Goal: Transaction & Acquisition: Purchase product/service

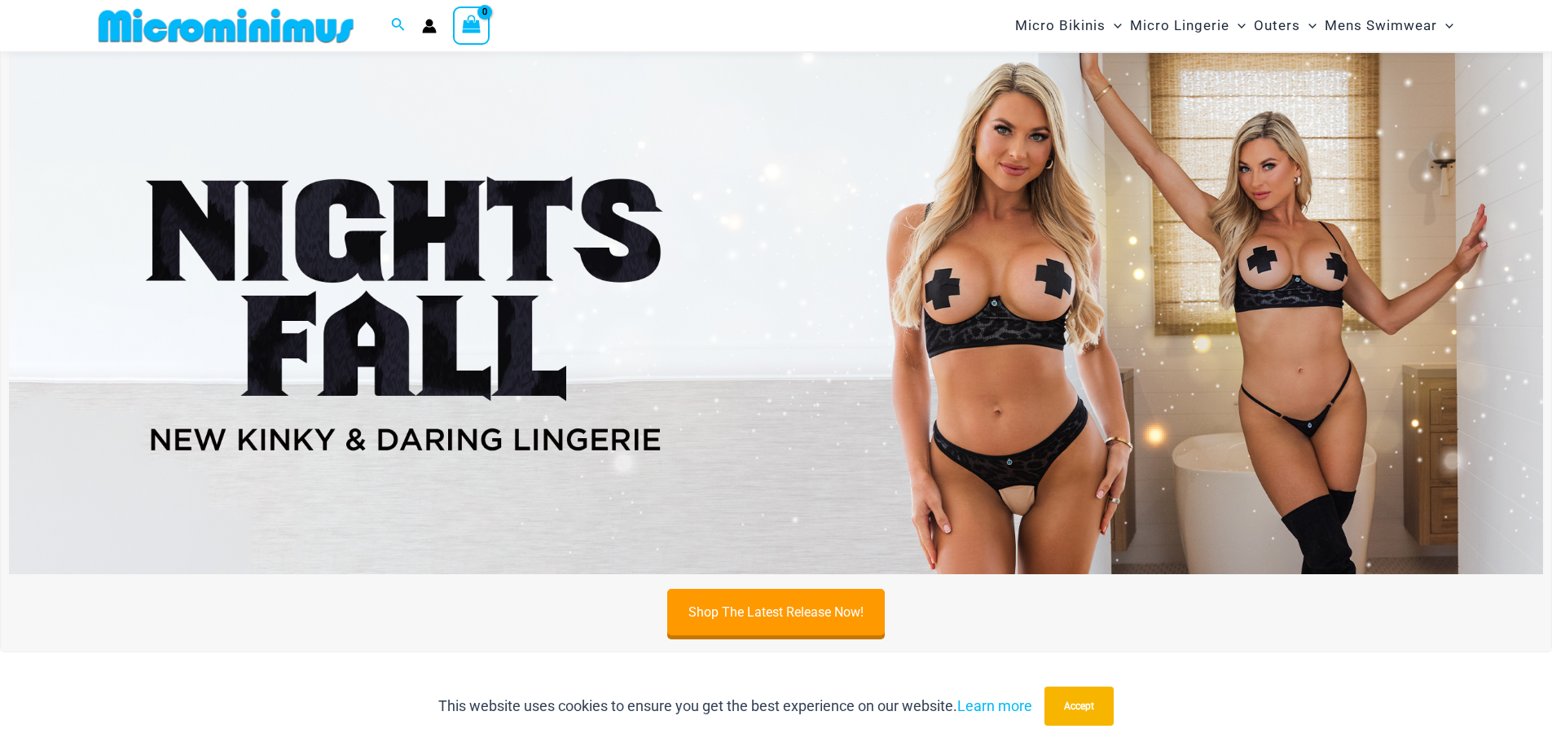
scroll to position [639, 0]
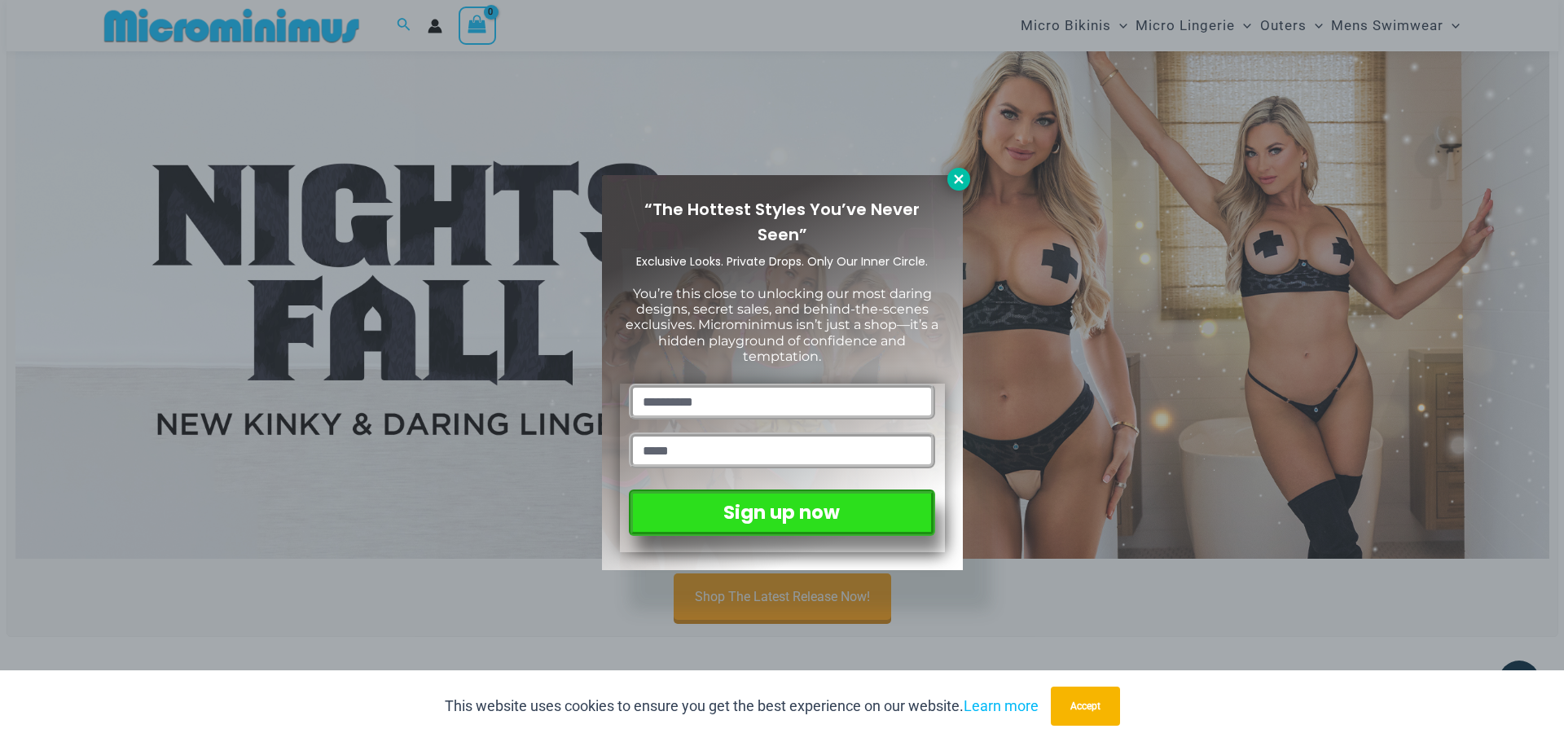
click at [960, 184] on icon at bounding box center [958, 179] width 15 height 15
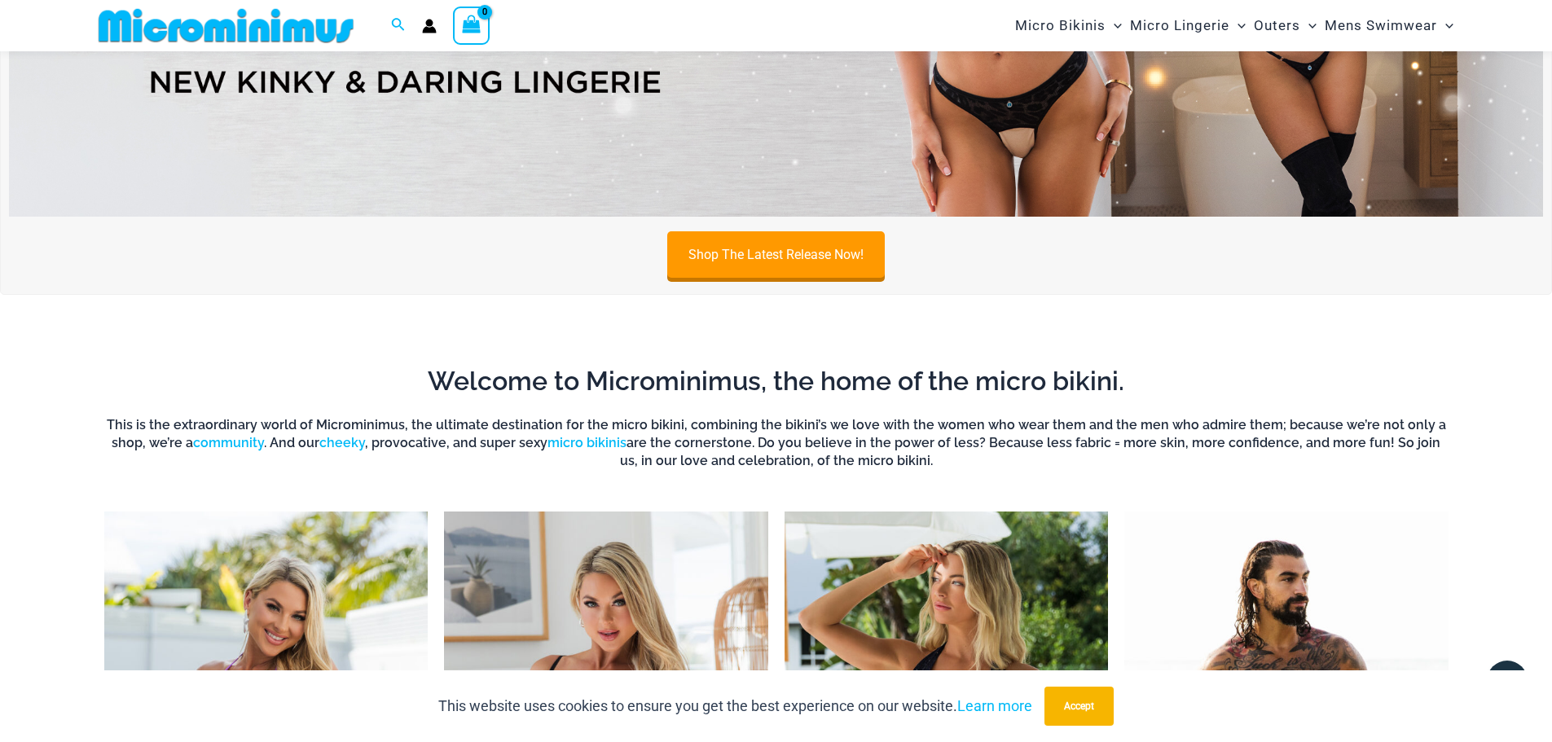
scroll to position [965, 0]
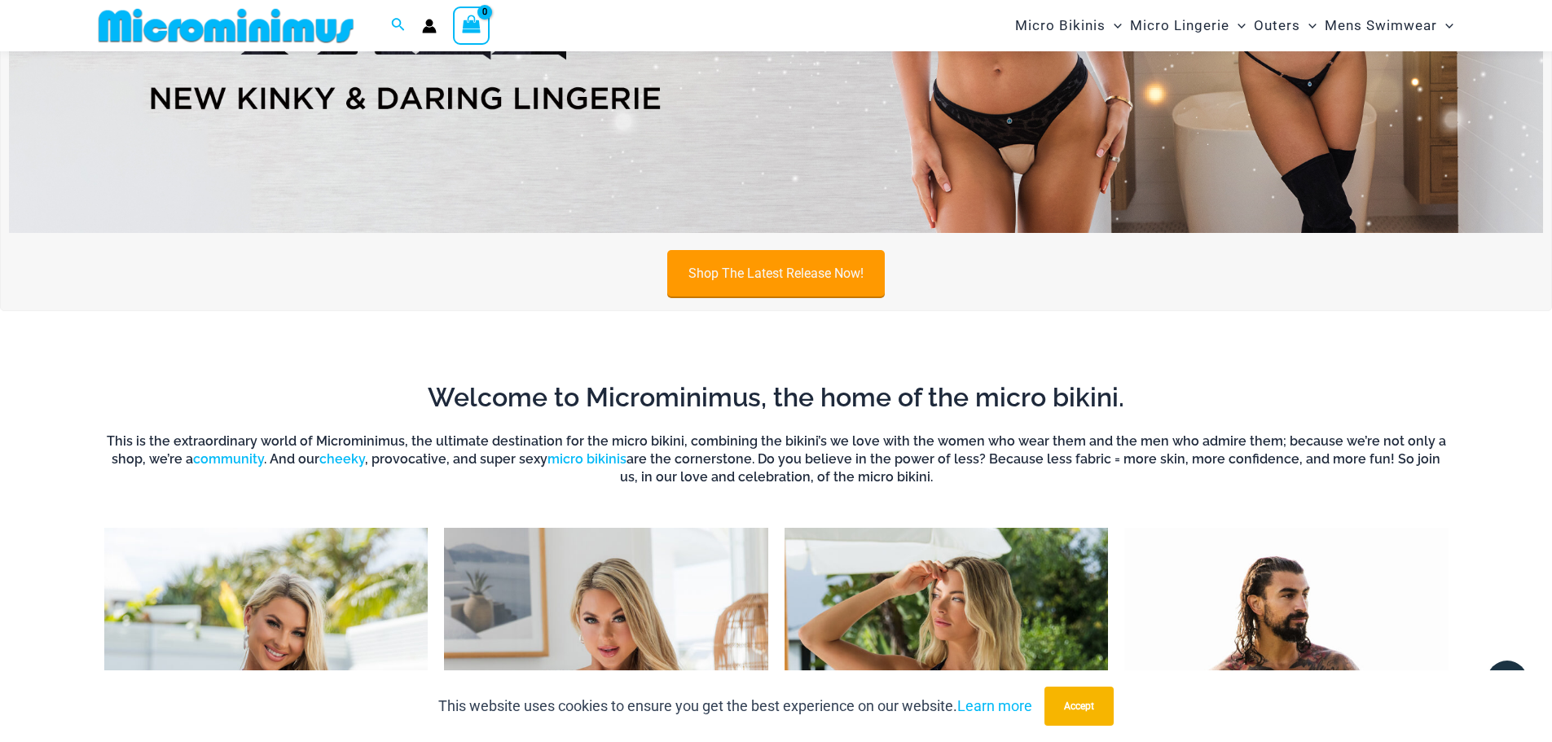
click at [773, 269] on link "Shop The Latest Release Now!" at bounding box center [775, 273] width 217 height 46
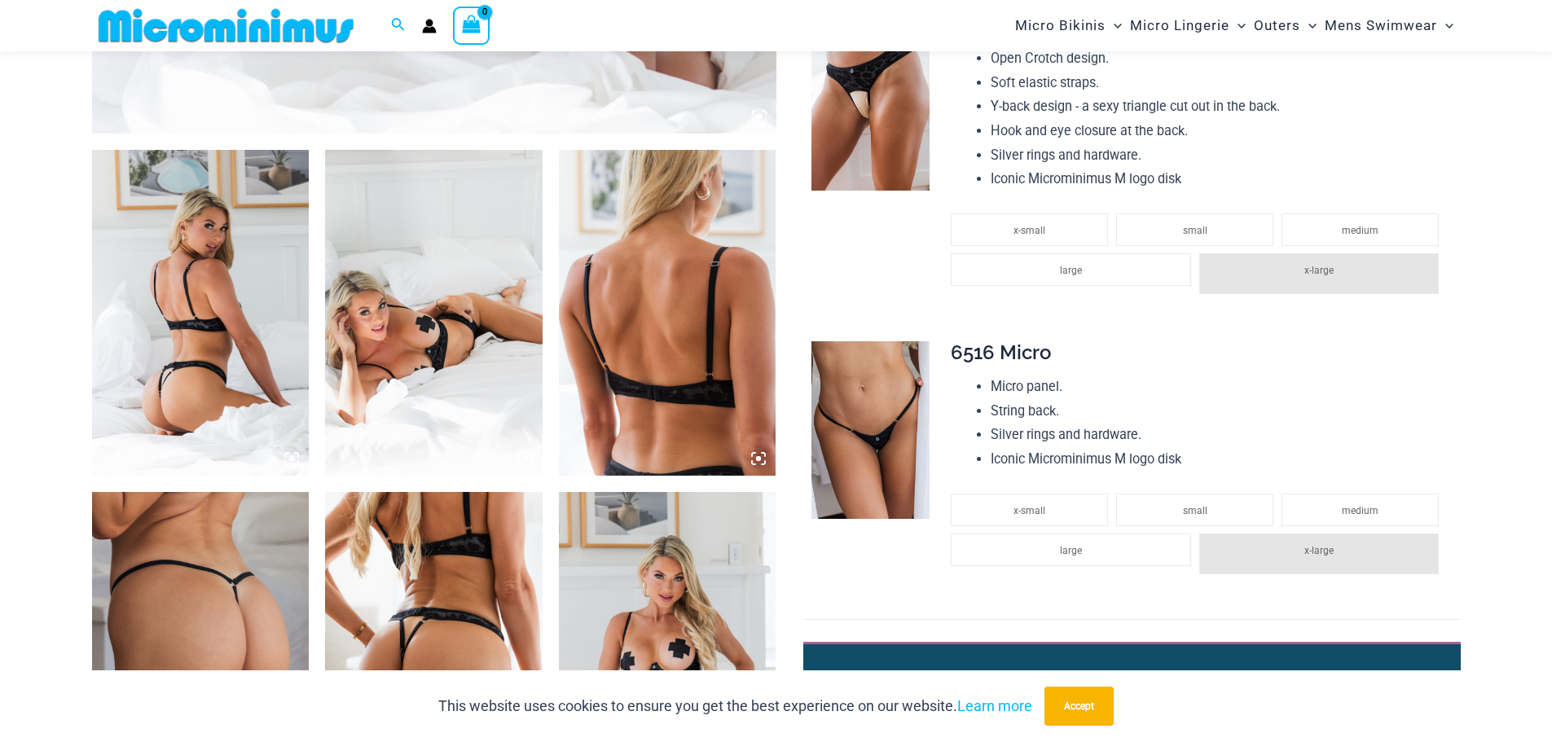
scroll to position [1046, 0]
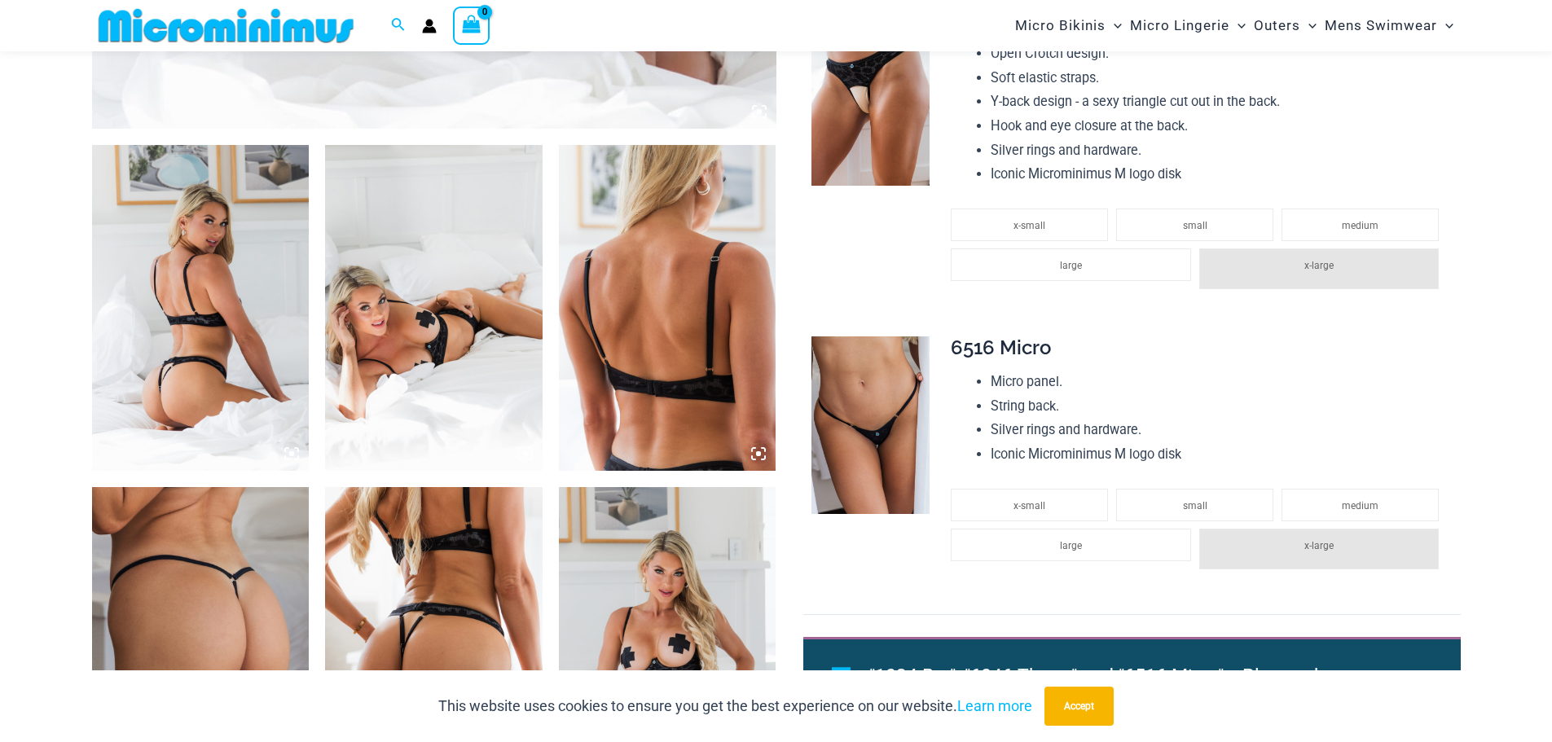
click at [103, 310] on img at bounding box center [200, 308] width 217 height 326
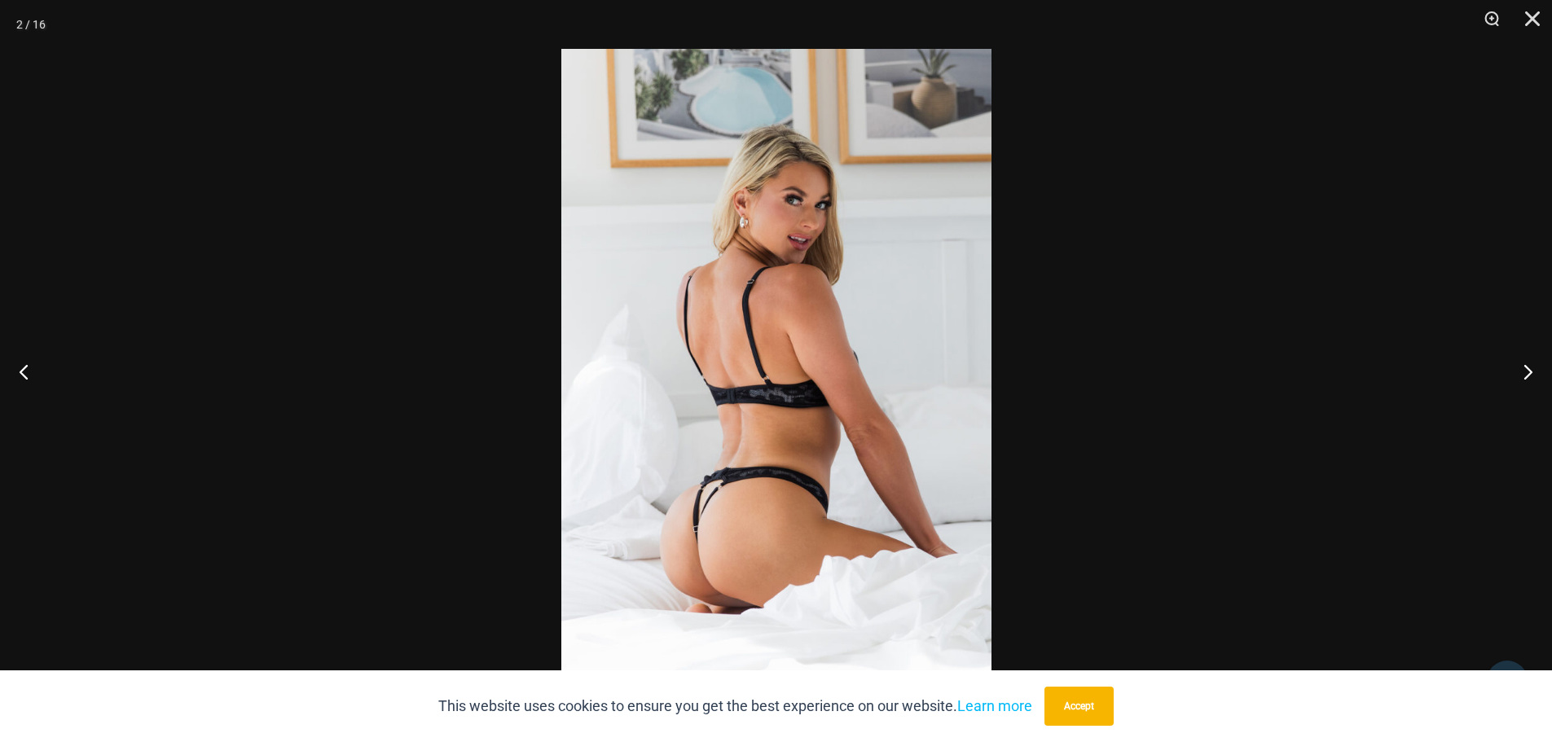
click at [779, 397] on img at bounding box center [776, 371] width 430 height 644
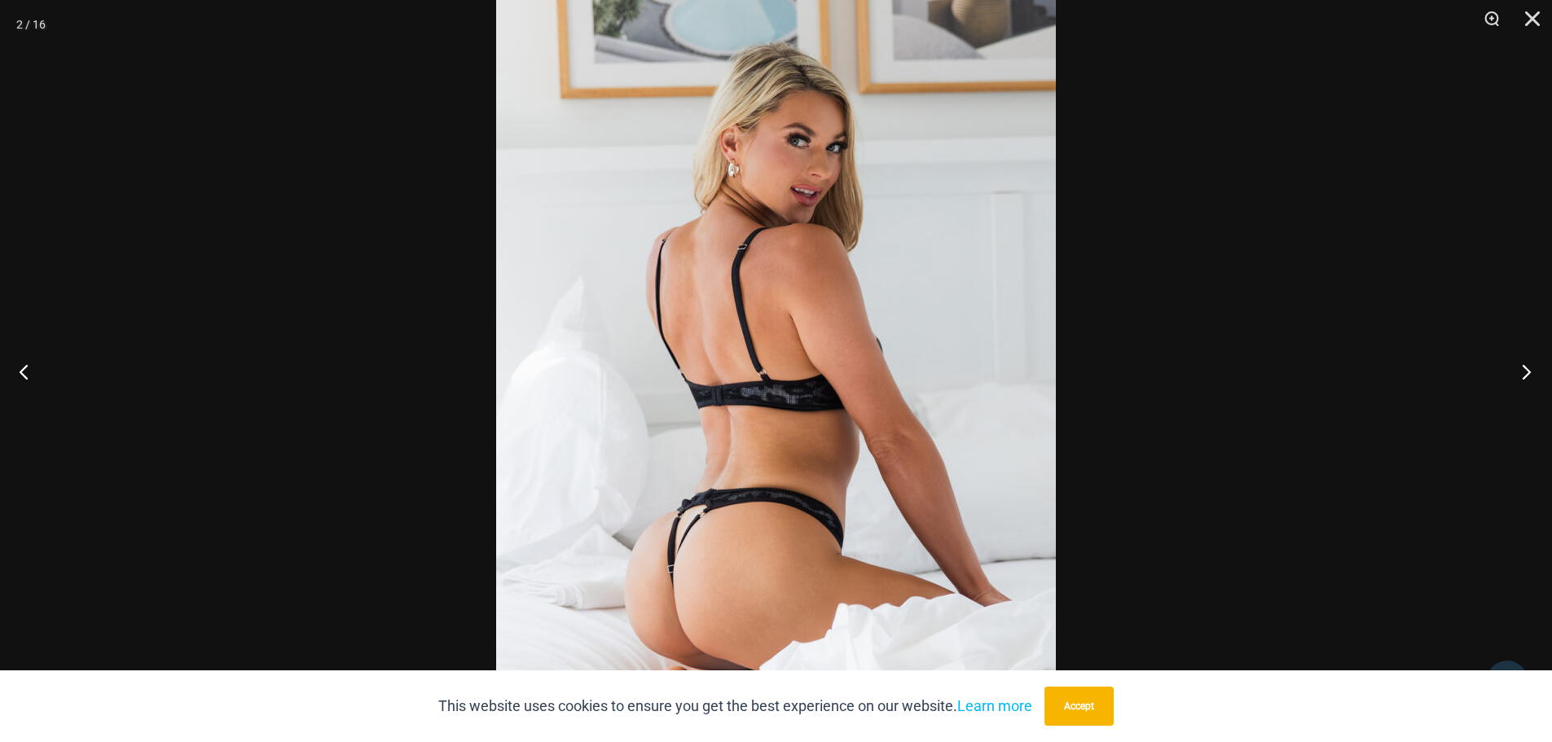
click at [1535, 376] on button "Next" at bounding box center [1521, 371] width 61 height 81
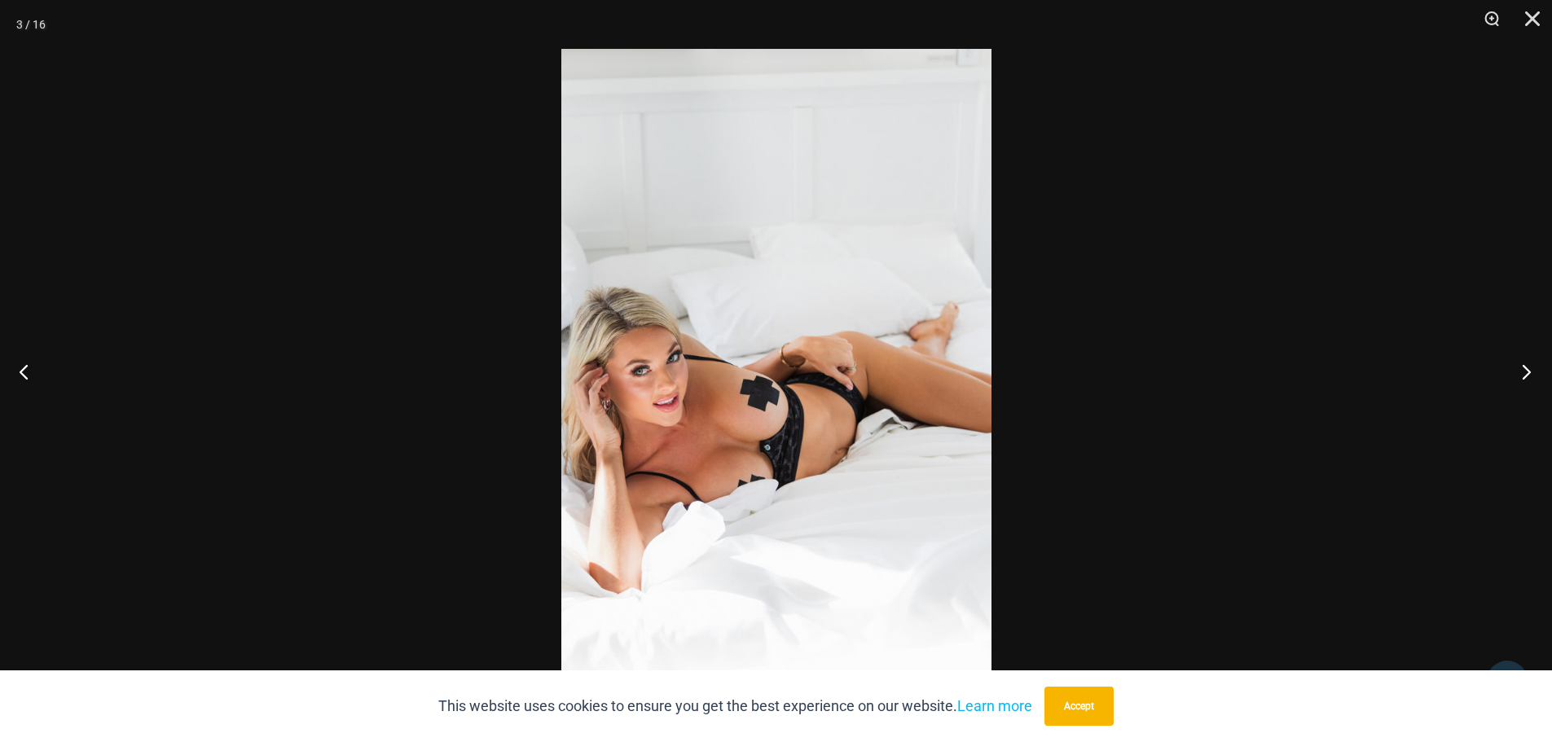
click at [1535, 376] on button "Next" at bounding box center [1521, 371] width 61 height 81
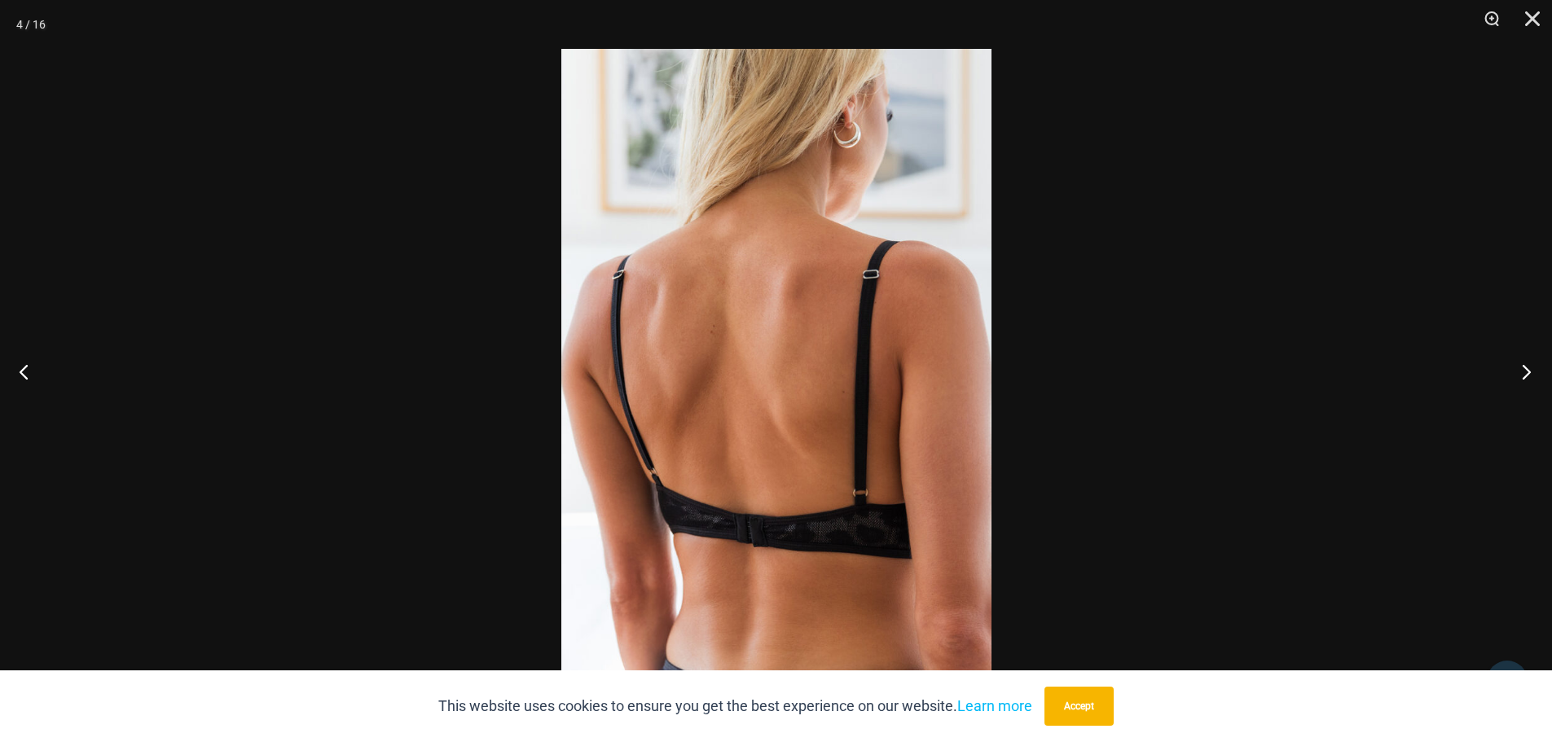
click at [1535, 376] on button "Next" at bounding box center [1521, 371] width 61 height 81
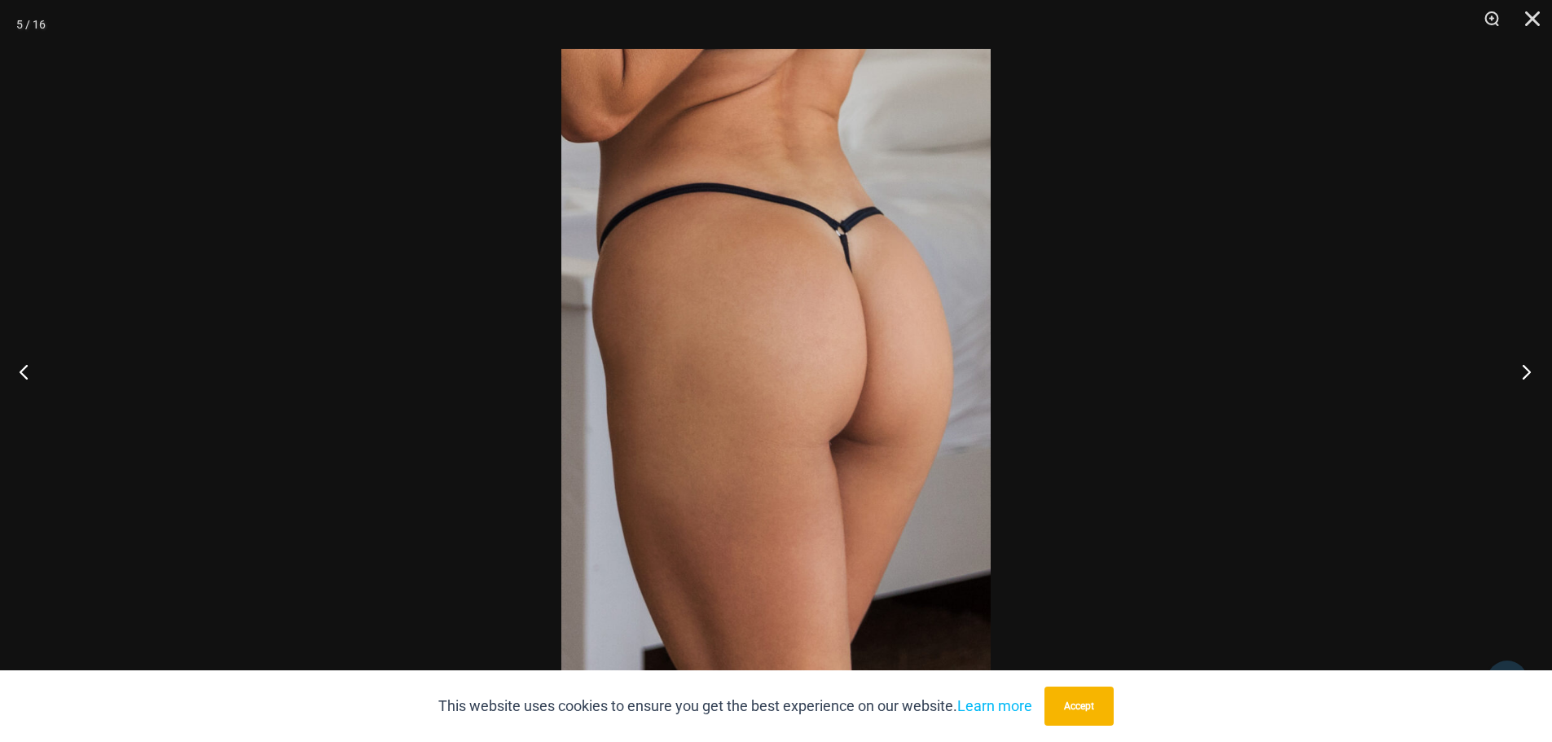
click at [1535, 376] on button "Next" at bounding box center [1521, 371] width 61 height 81
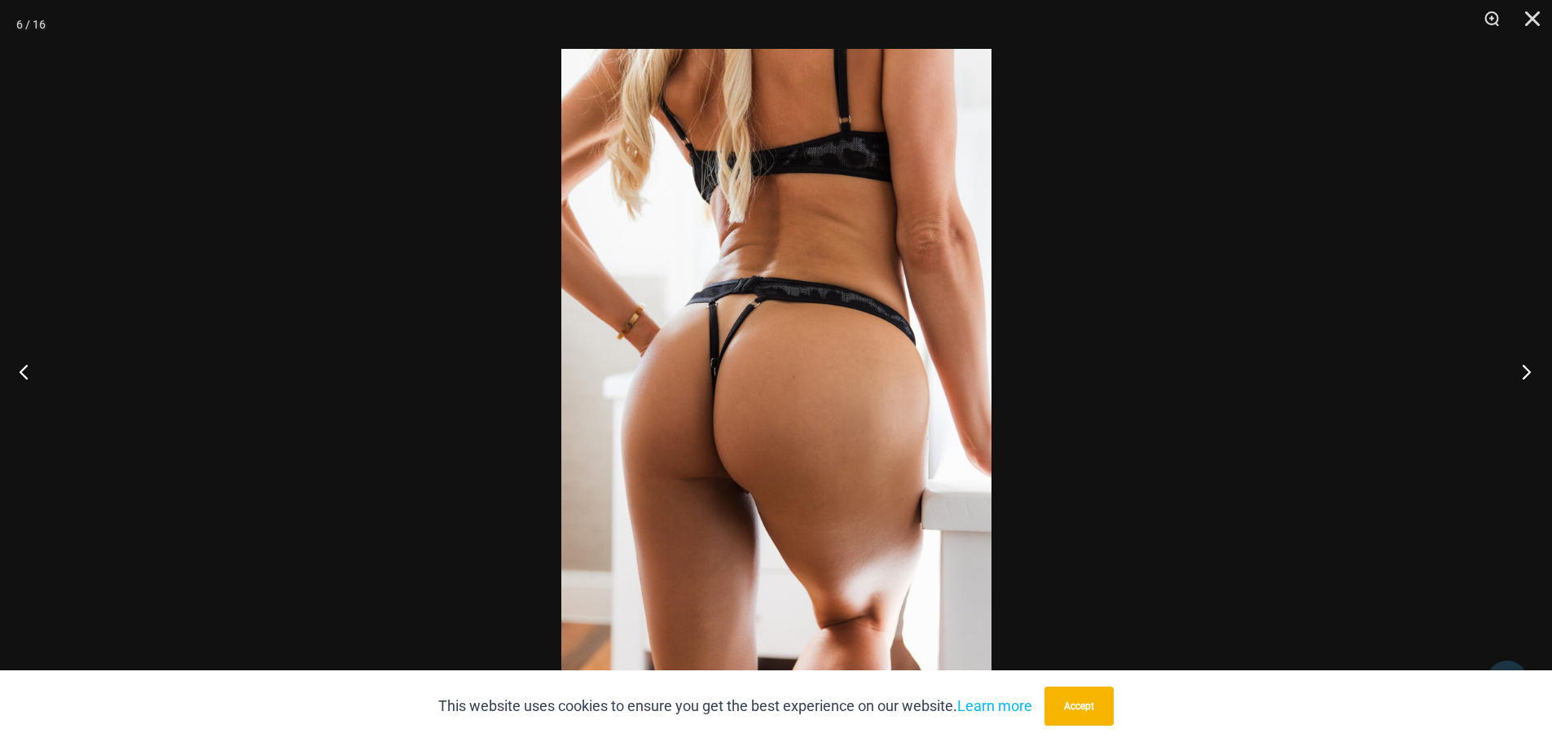
click at [1535, 376] on button "Next" at bounding box center [1521, 371] width 61 height 81
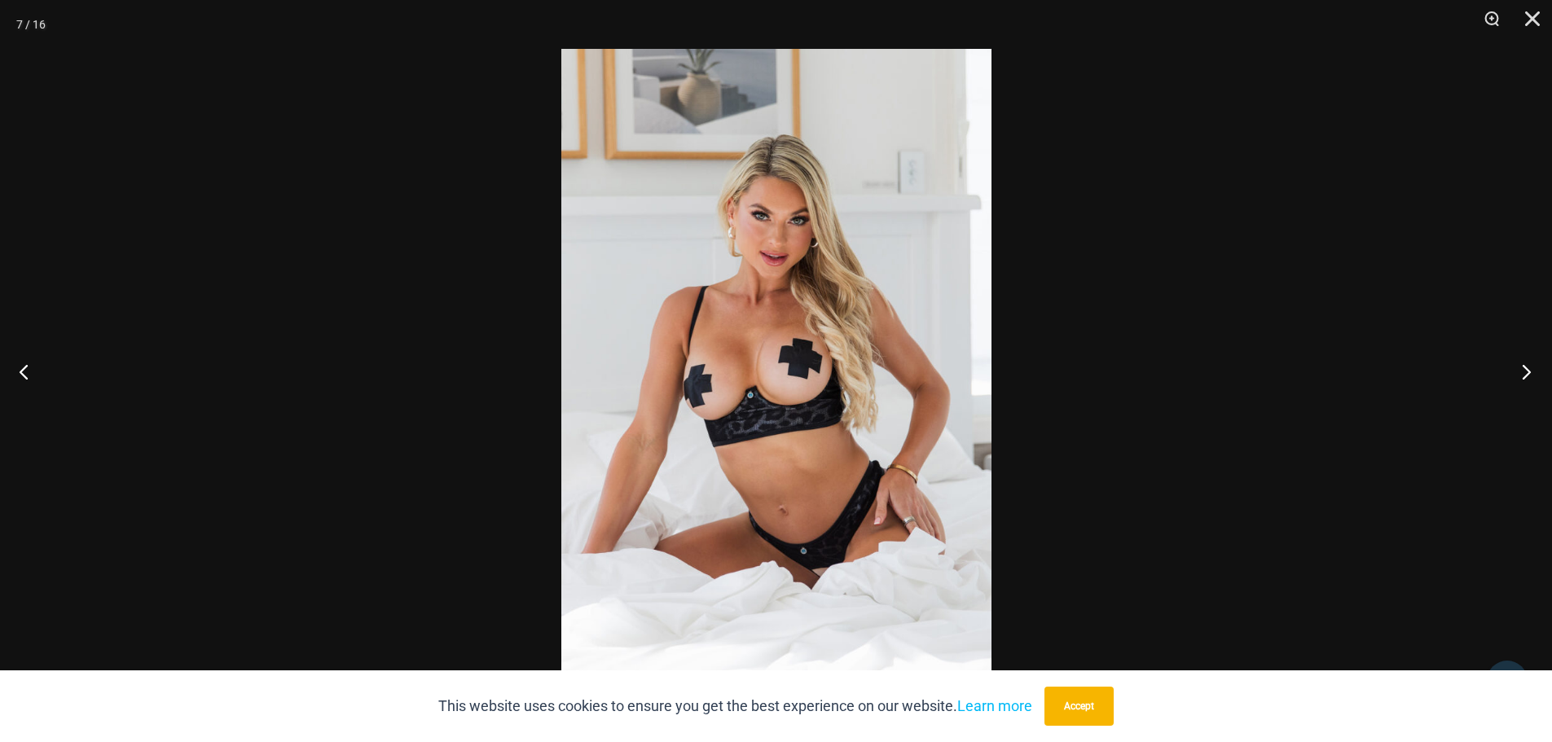
click at [1535, 376] on button "Next" at bounding box center [1521, 371] width 61 height 81
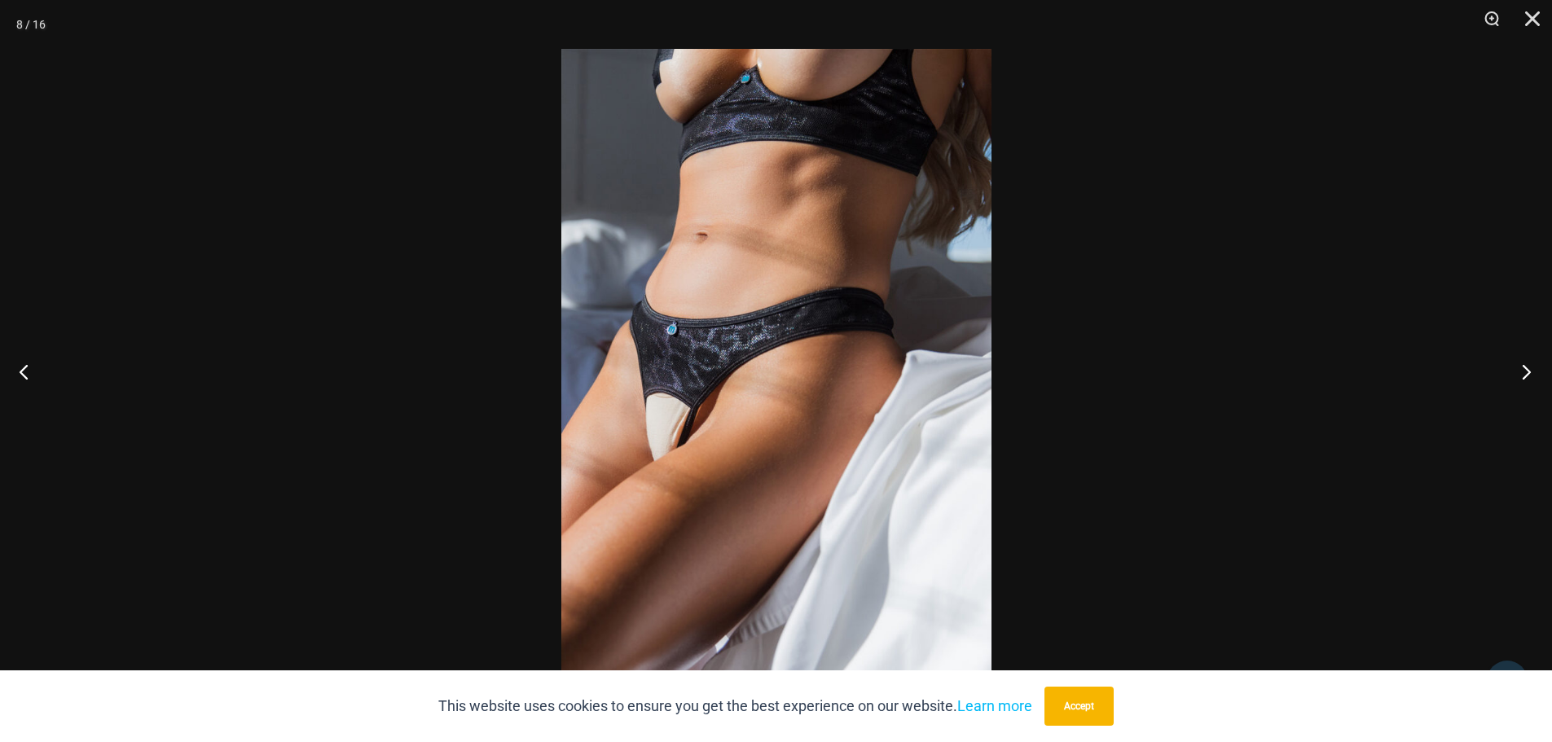
click at [1535, 376] on button "Next" at bounding box center [1521, 371] width 61 height 81
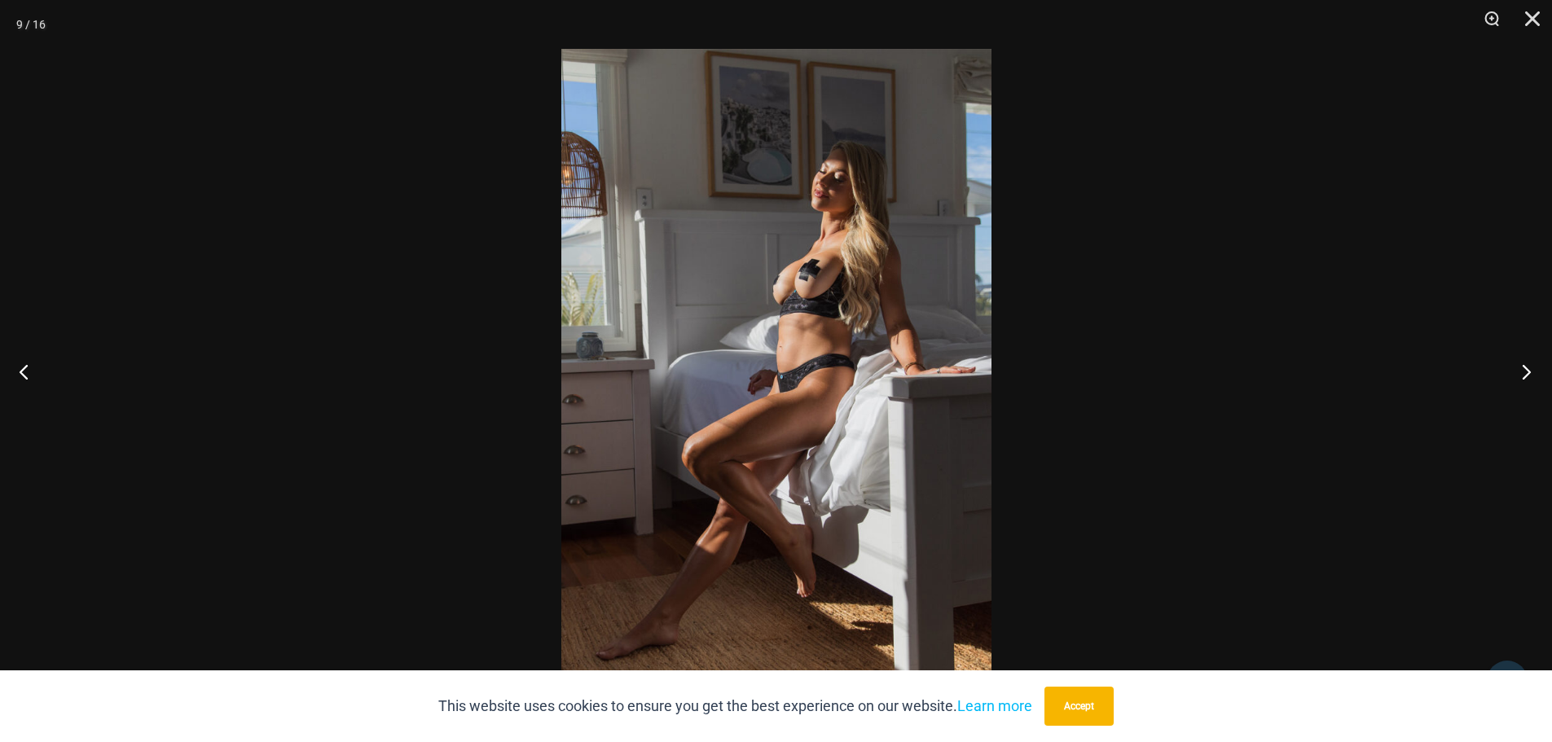
click at [1535, 376] on button "Next" at bounding box center [1521, 371] width 61 height 81
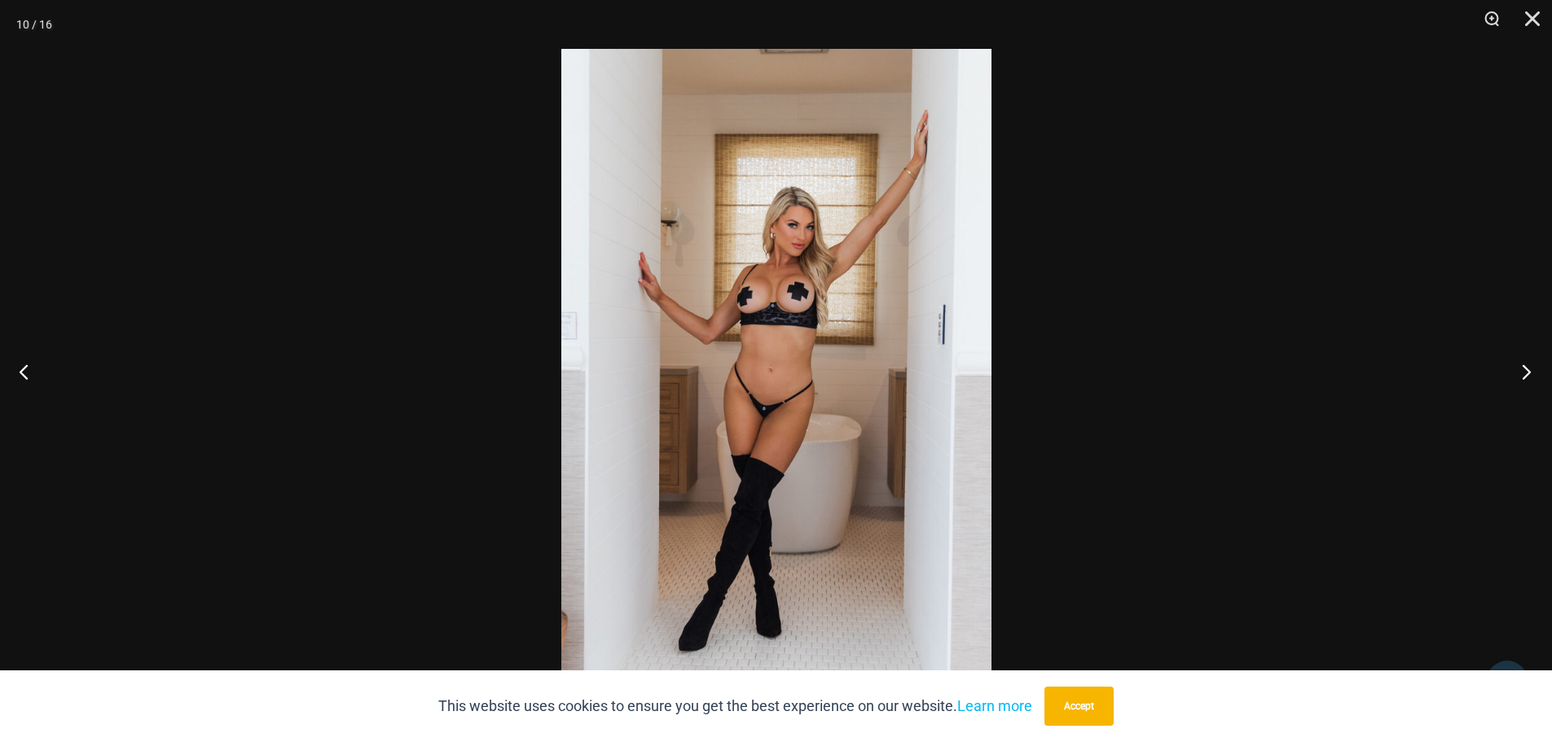
click at [1535, 376] on button "Next" at bounding box center [1521, 371] width 61 height 81
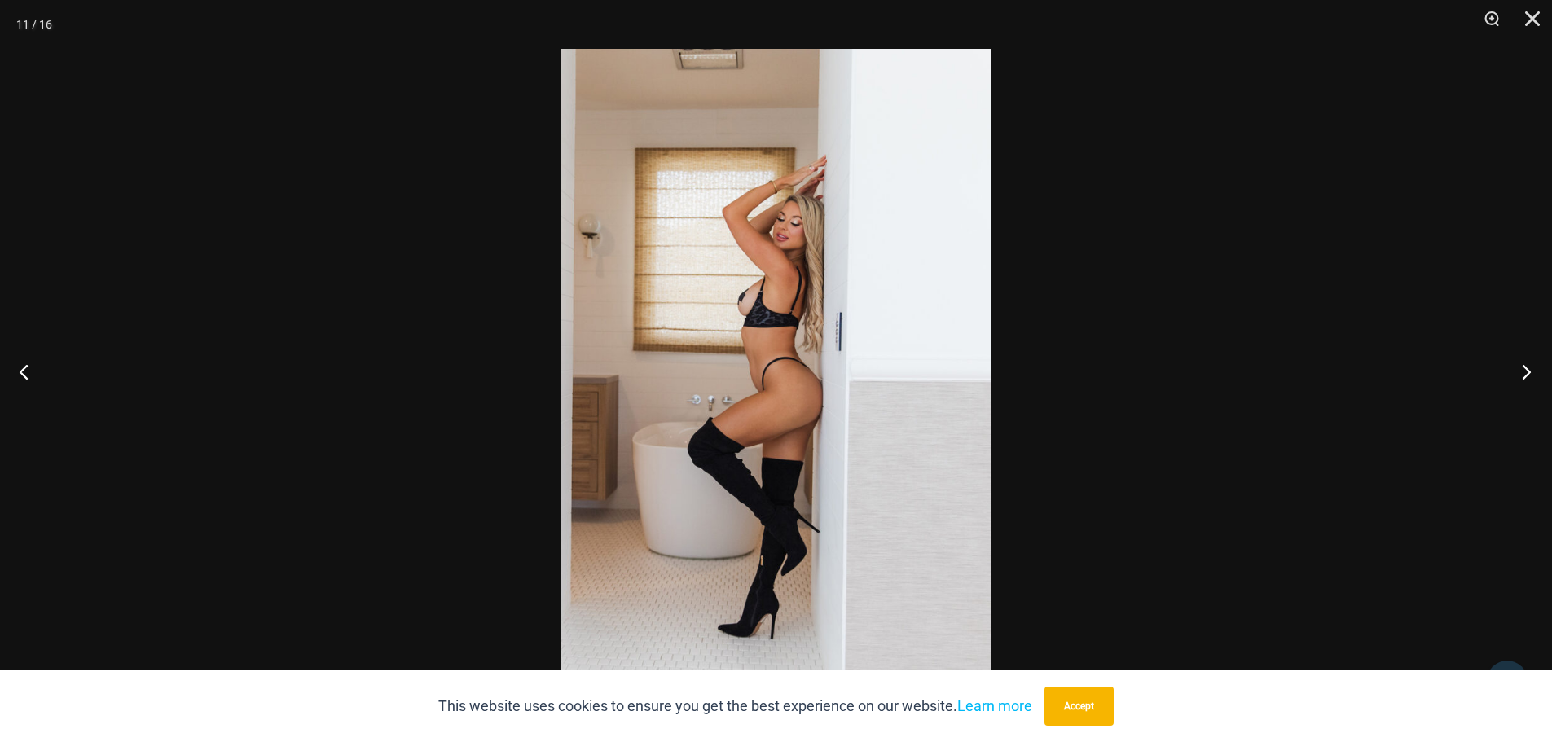
click at [1535, 376] on button "Next" at bounding box center [1521, 371] width 61 height 81
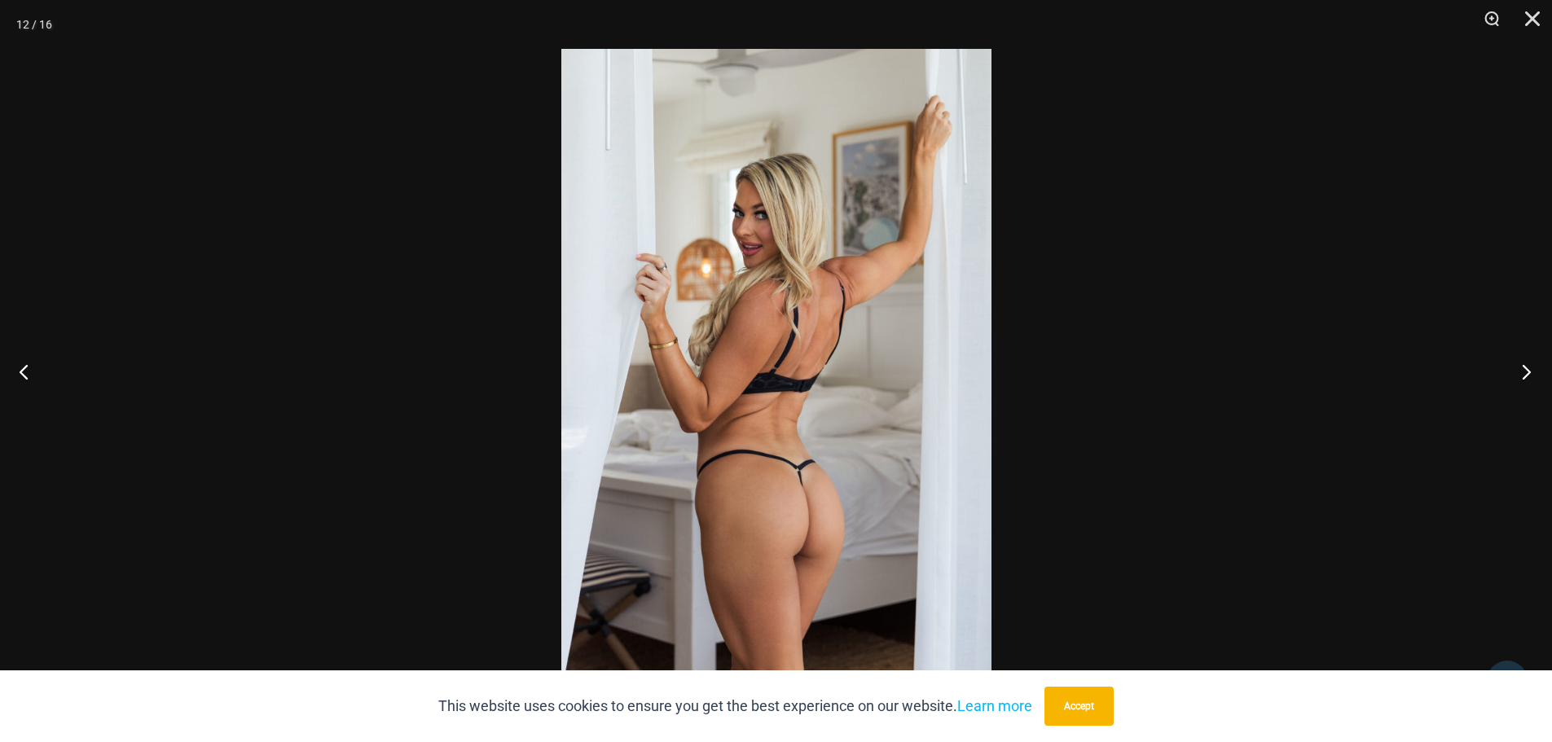
click at [1535, 376] on button "Next" at bounding box center [1521, 371] width 61 height 81
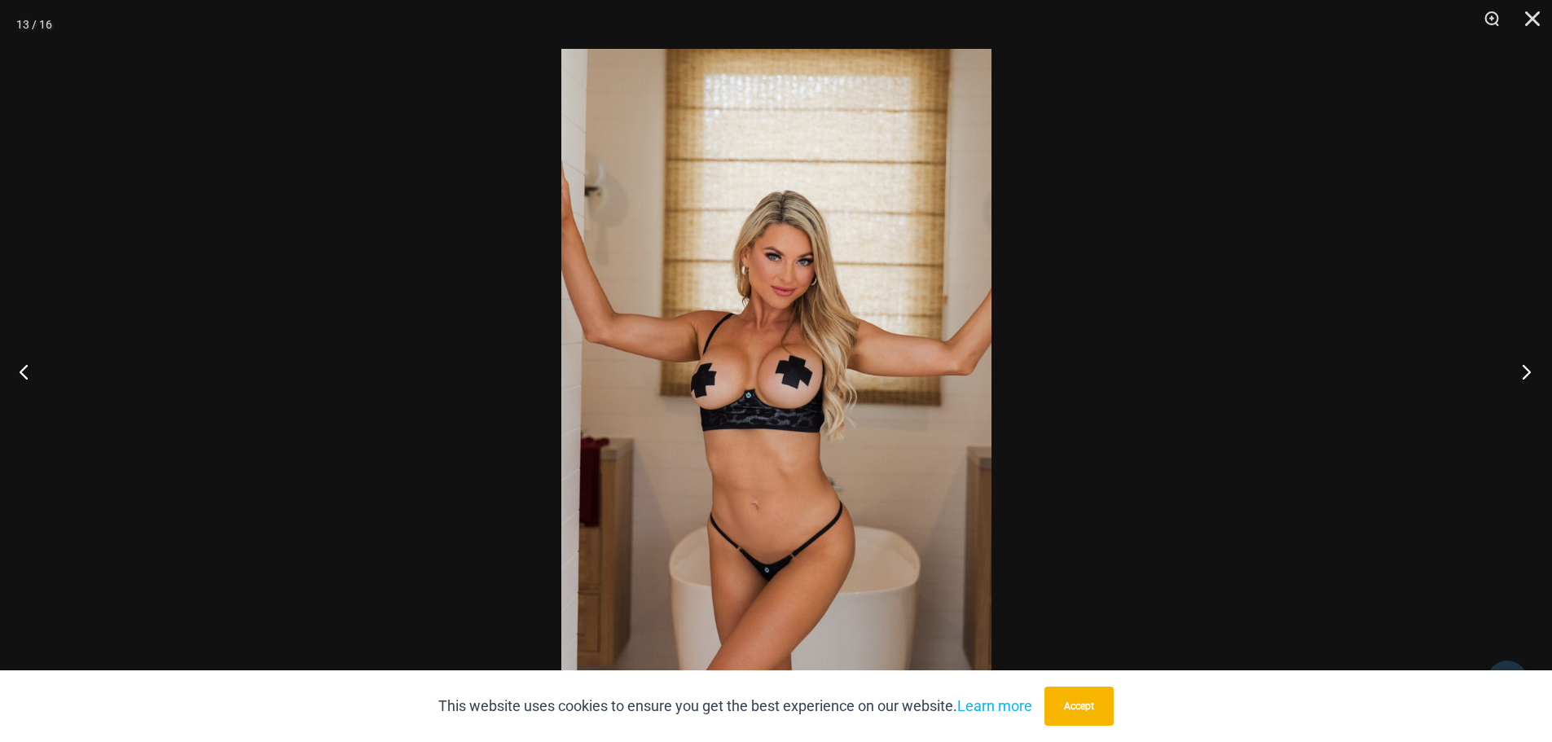
click at [1535, 376] on button "Next" at bounding box center [1521, 371] width 61 height 81
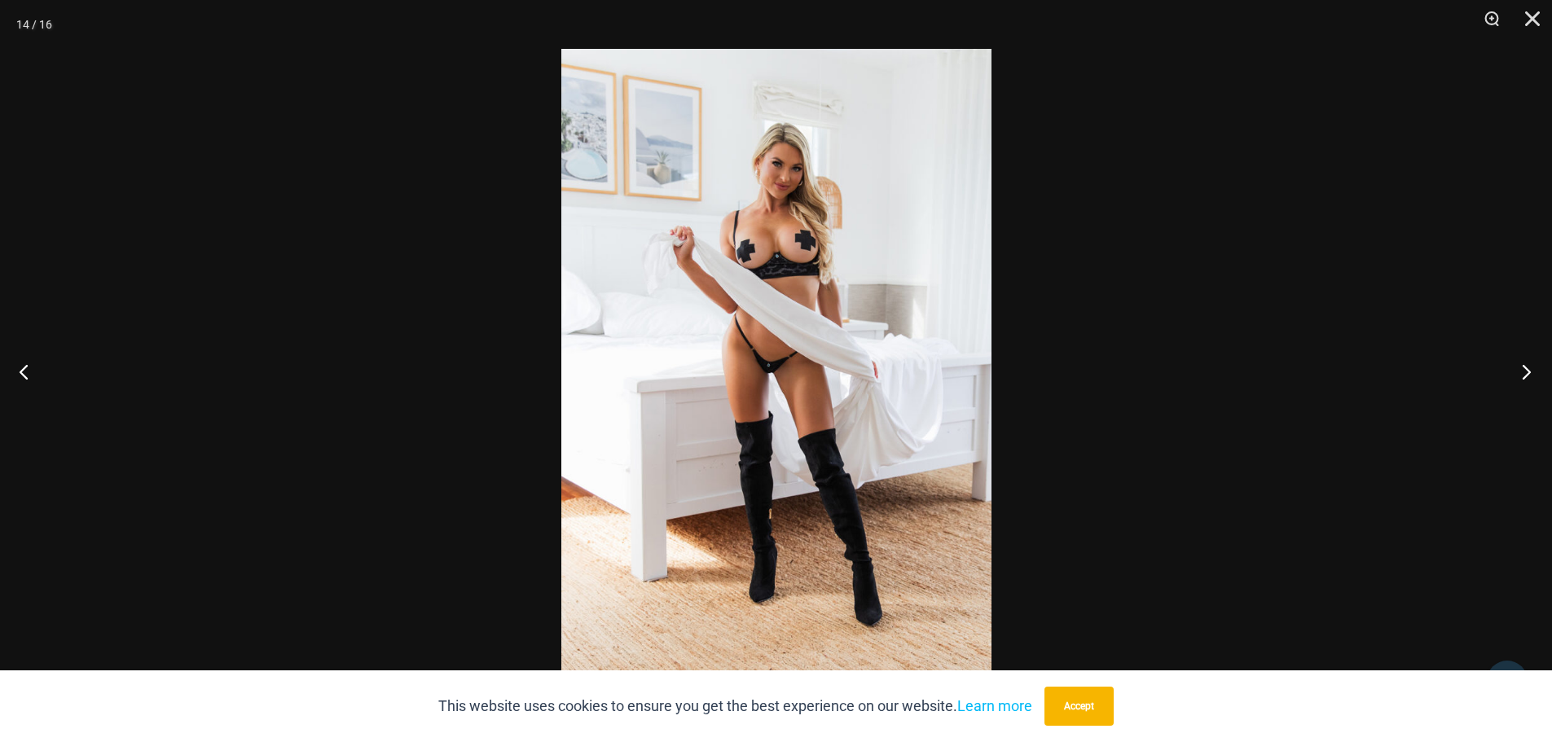
click at [1535, 376] on button "Next" at bounding box center [1521, 371] width 61 height 81
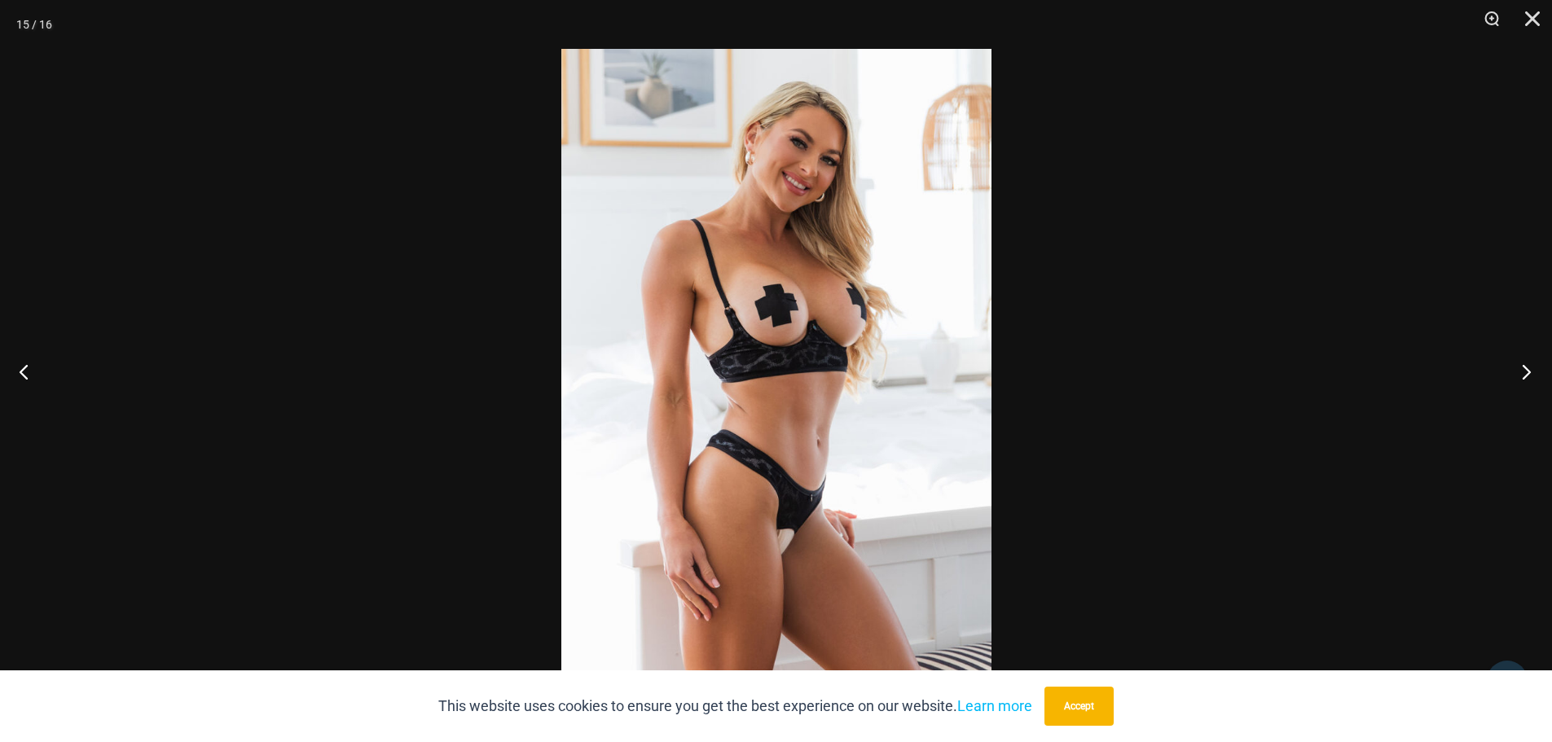
click at [1535, 376] on button "Next" at bounding box center [1521, 371] width 61 height 81
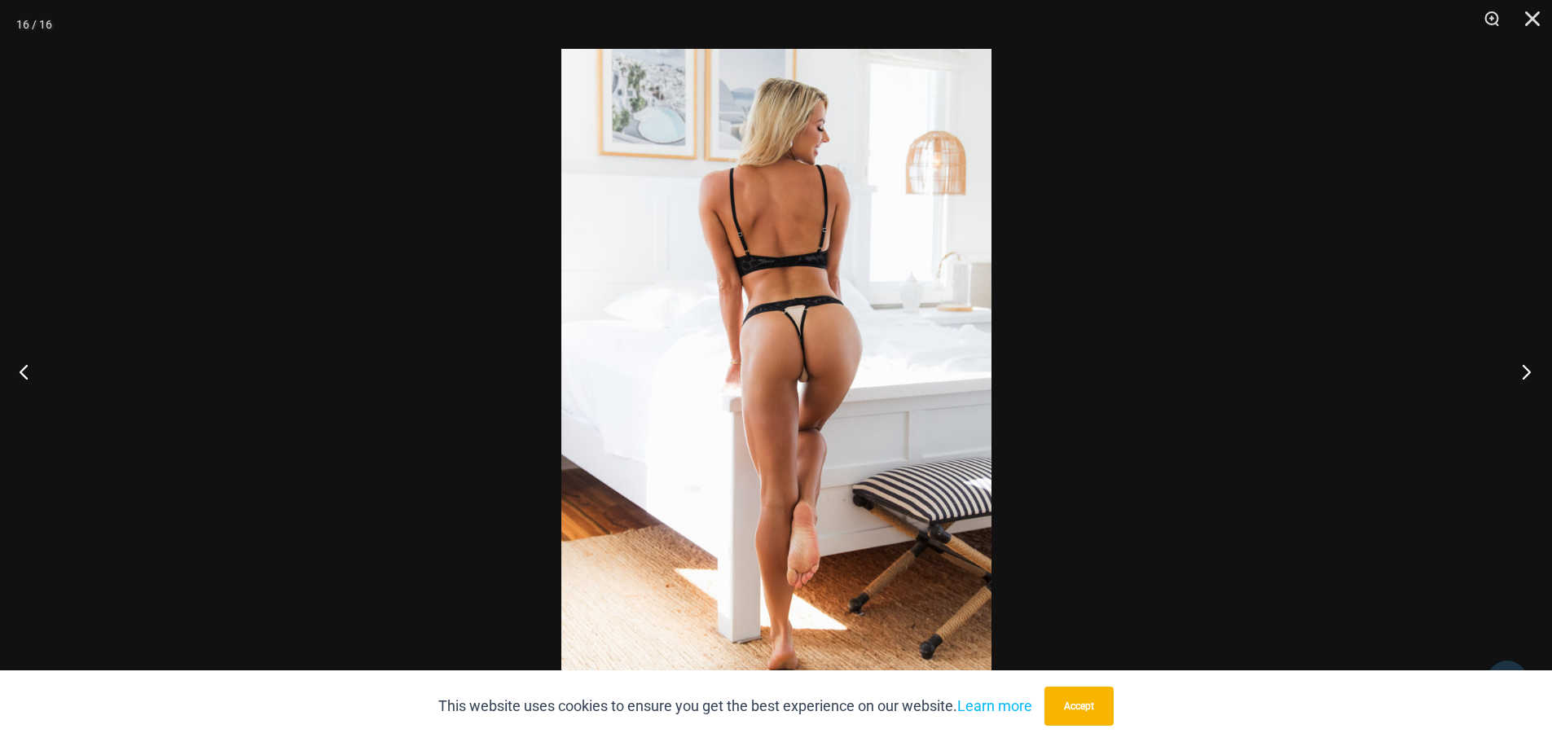
click at [1535, 376] on button "Next" at bounding box center [1521, 371] width 61 height 81
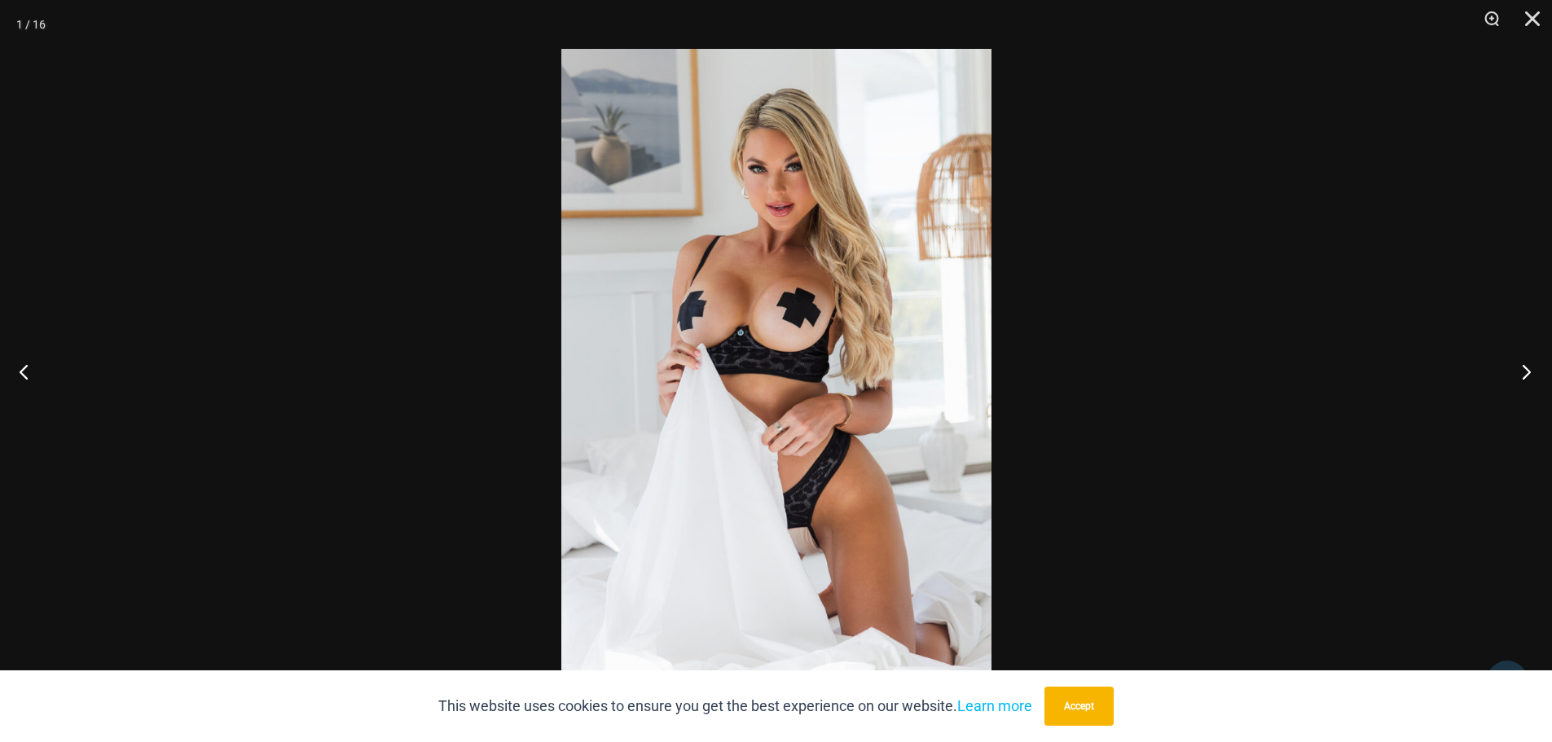
click at [1535, 376] on button "Next" at bounding box center [1521, 371] width 61 height 81
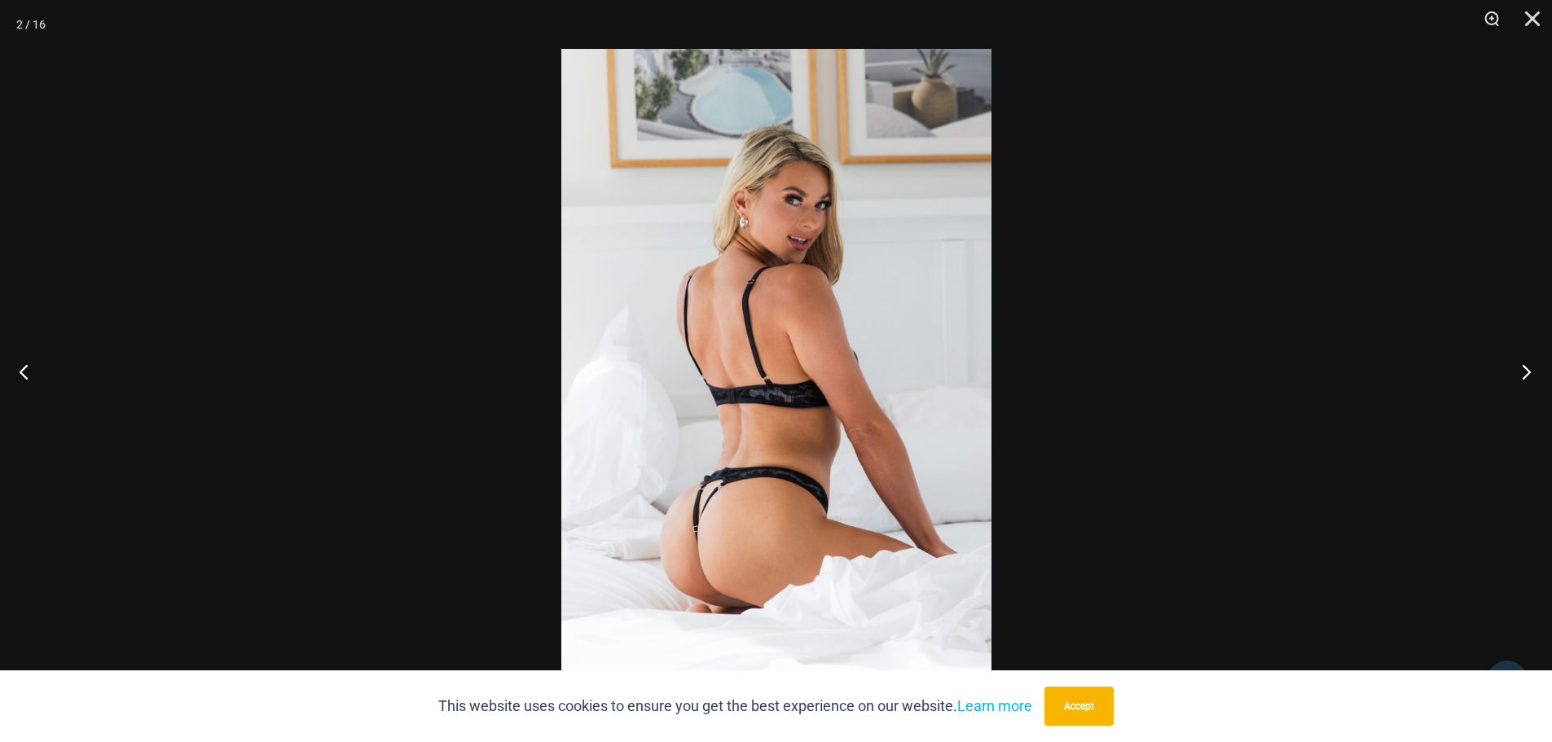
click at [1535, 376] on button "Next" at bounding box center [1521, 371] width 61 height 81
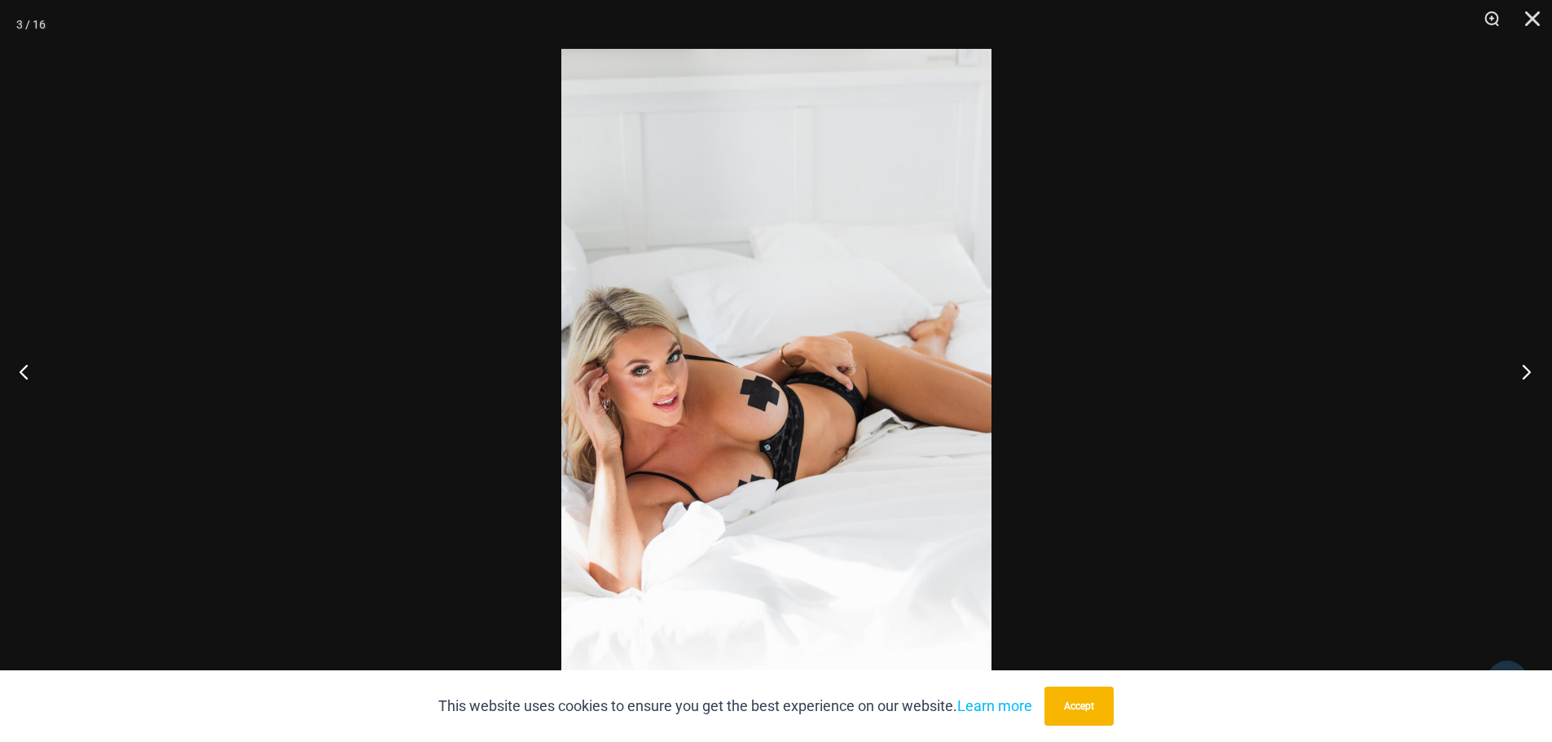
click at [1535, 376] on button "Next" at bounding box center [1521, 371] width 61 height 81
